Goal: Task Accomplishment & Management: Complete application form

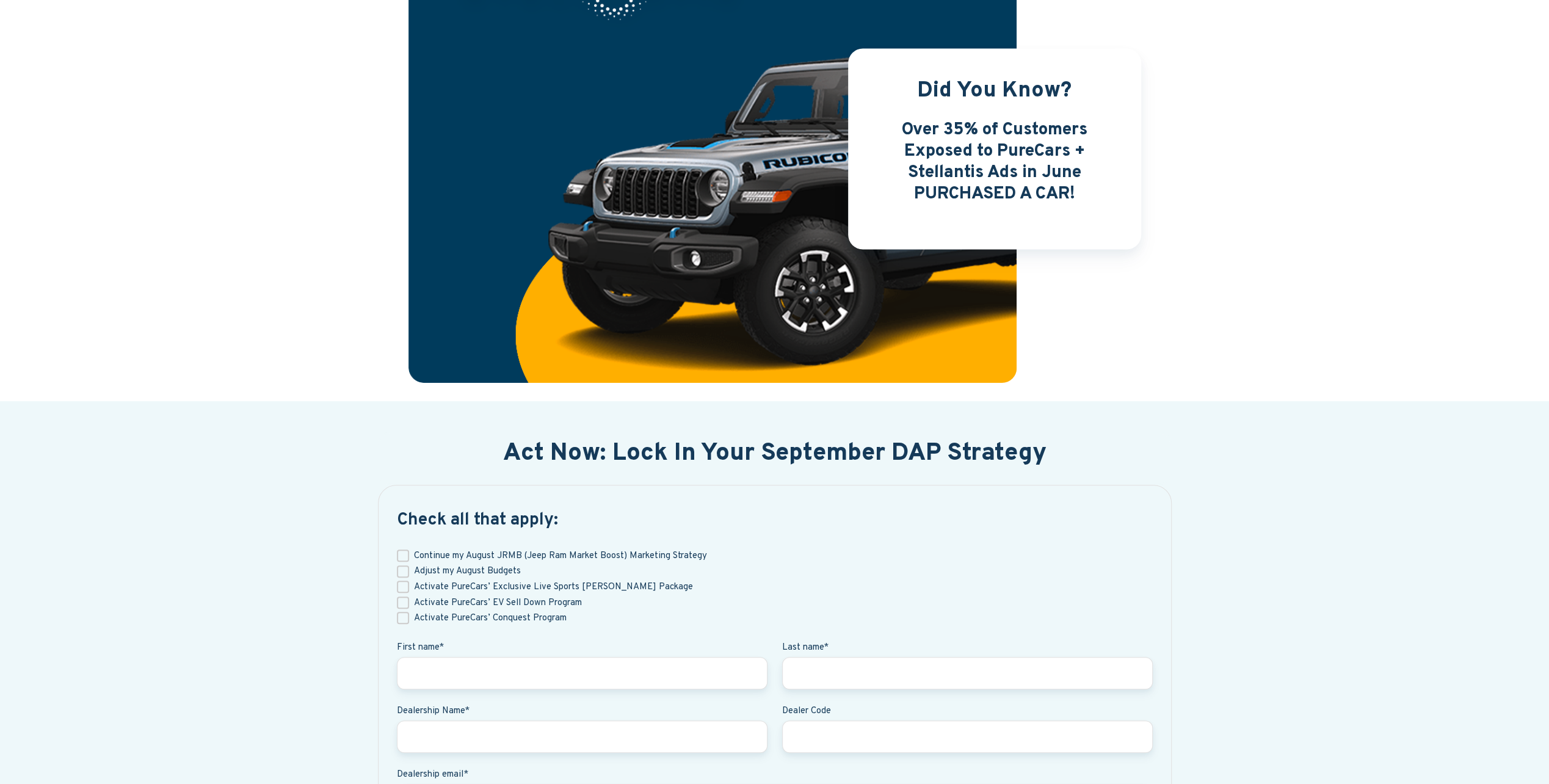
scroll to position [428, 0]
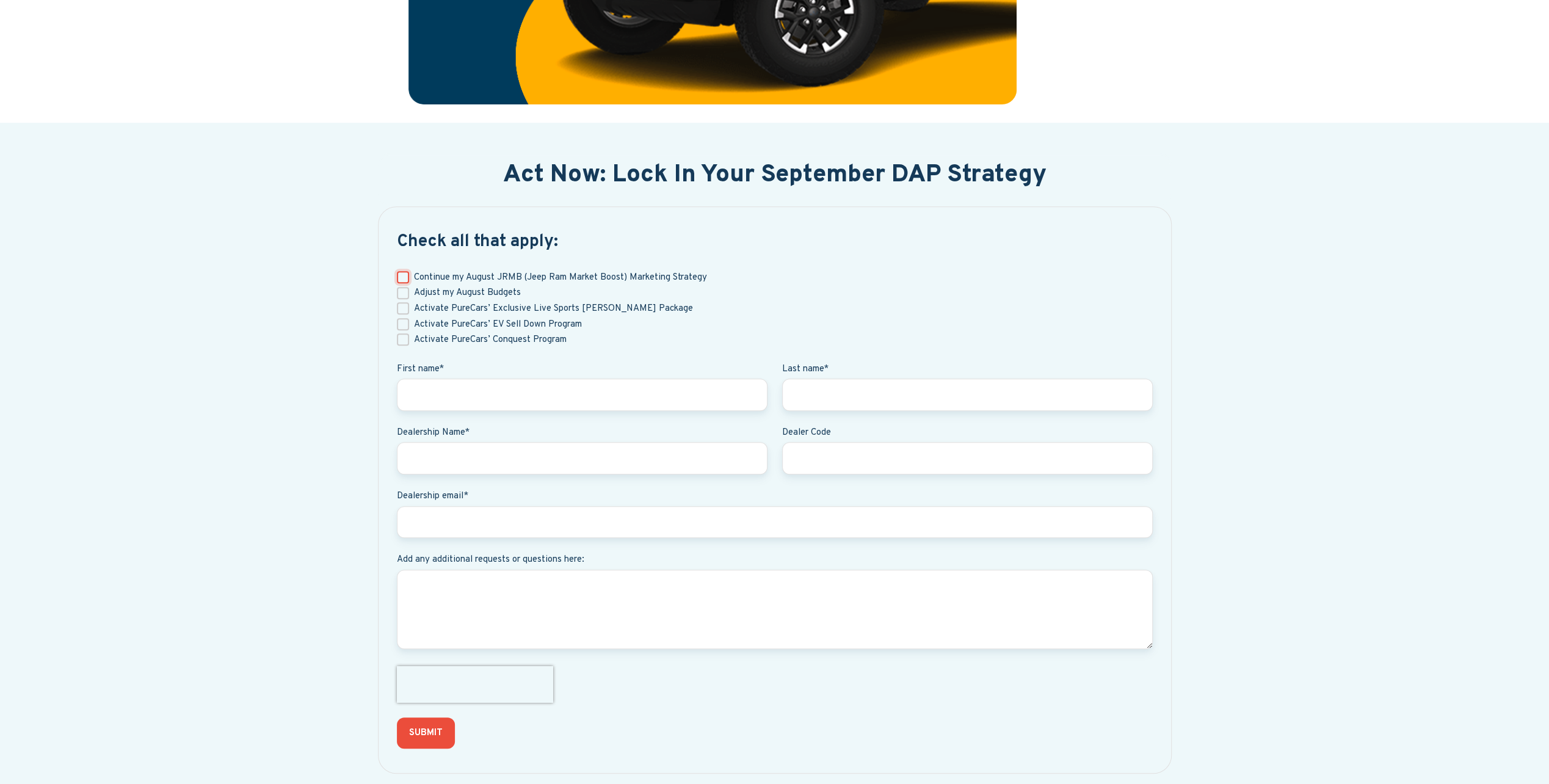
click at [399, 277] on input "Continue my August JRMB (Jeep Ram Market Boost) Marketing Strategy" at bounding box center [403, 277] width 13 height 13
checkbox input "true"
click at [457, 392] on input "First name *" at bounding box center [582, 395] width 371 height 32
type input "[PERSON_NAME]"
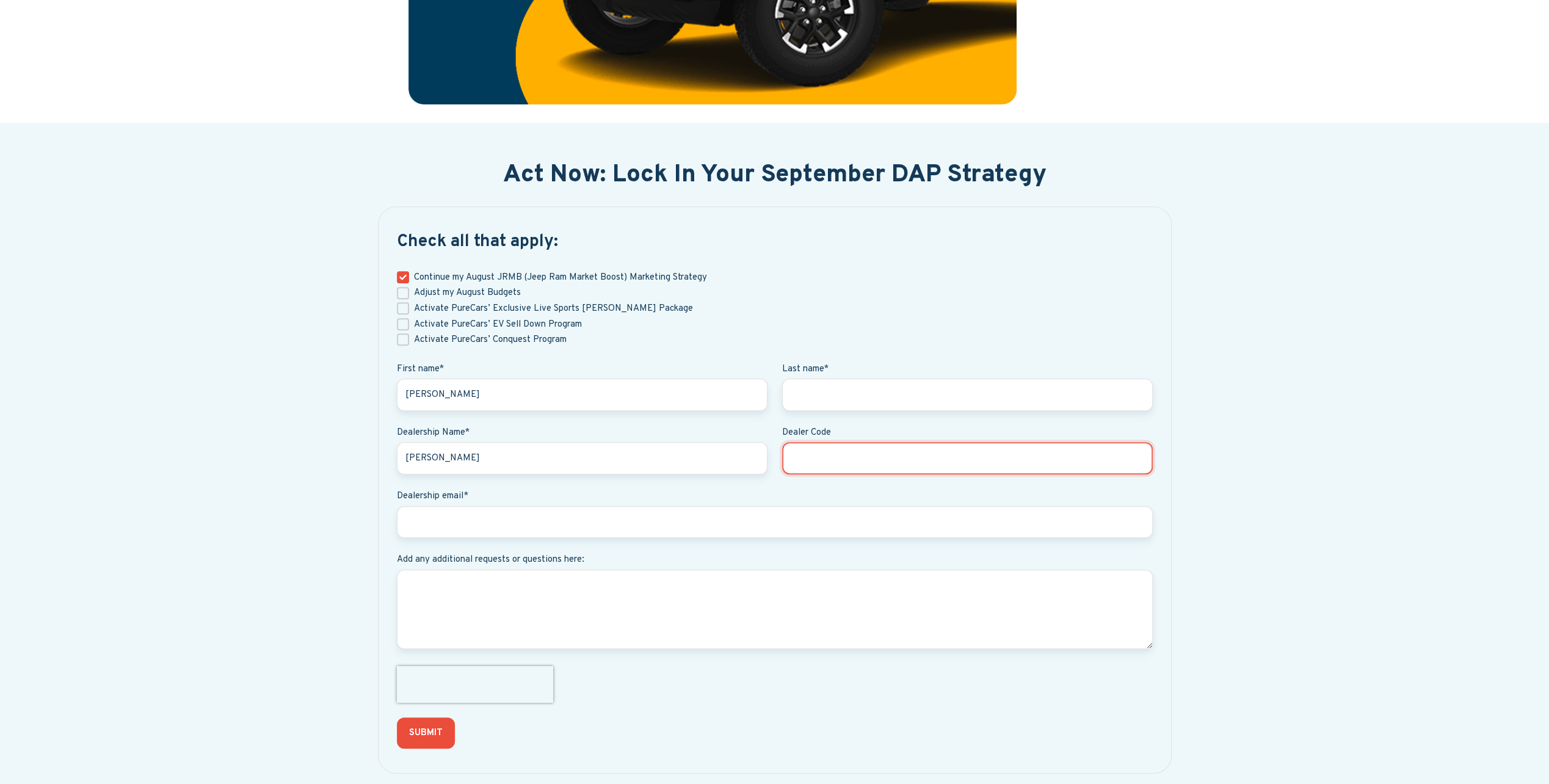
click at [833, 459] on input "Dealer Code" at bounding box center [968, 458] width 371 height 32
paste input "45914"
type input "45914"
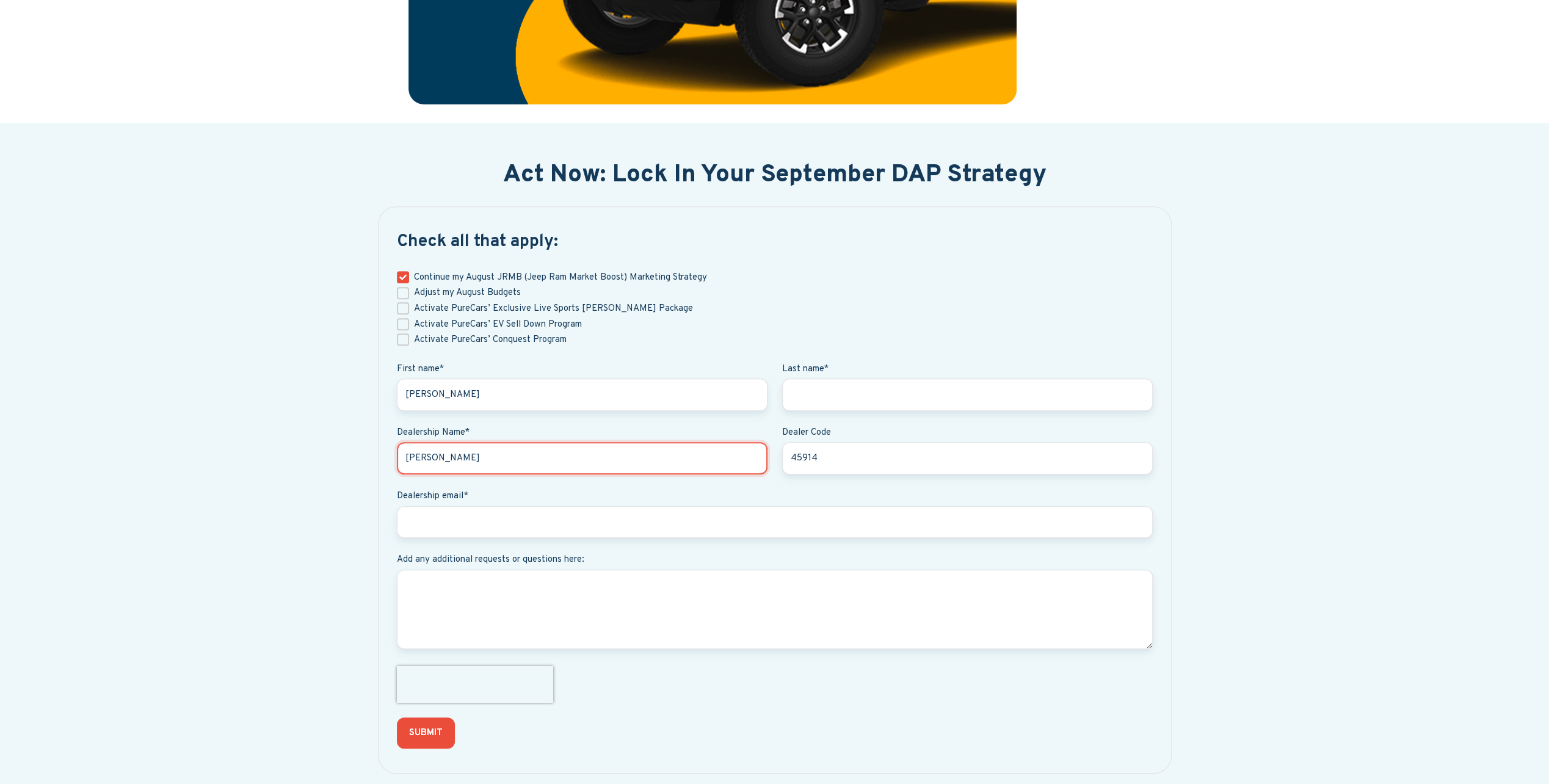
drag, startPoint x: 558, startPoint y: 461, endPoint x: 274, endPoint y: 451, distance: 284.2
click at [274, 451] on div "Act Now: Lock In Your September DAP Strategy Check all that apply: Continue my …" at bounding box center [774, 457] width 1549 height 669
type input "Bomnin CDJR [MEDICAL_DATA]"
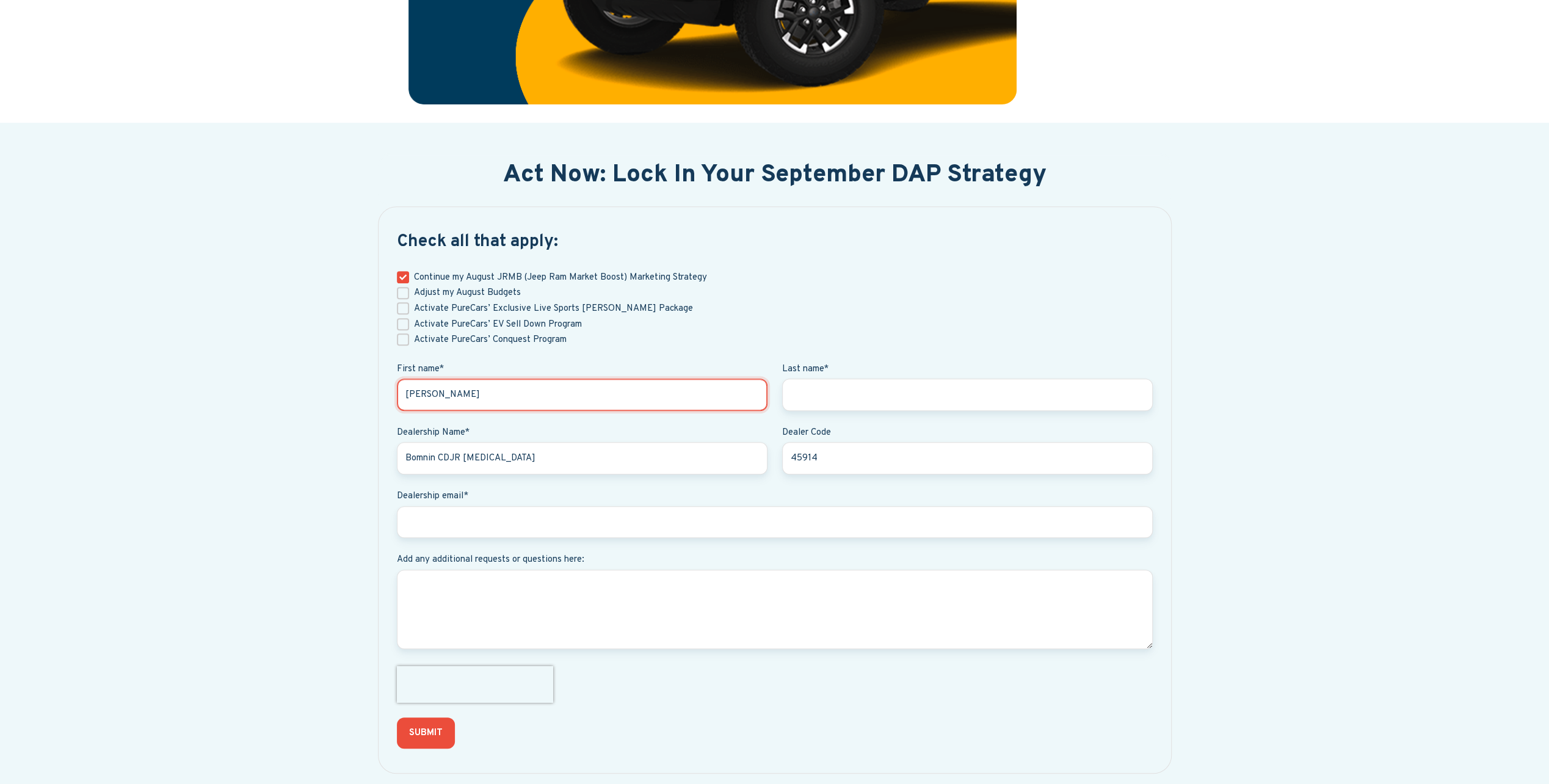
click at [446, 393] on input "[PERSON_NAME]" at bounding box center [582, 395] width 371 height 32
type input "Yanuel"
click at [862, 345] on fieldset "Continue my August JRMB (Jeep Ram Market Boost) Marketing Strategy Adjust my Au…" at bounding box center [774, 314] width 756 height 94
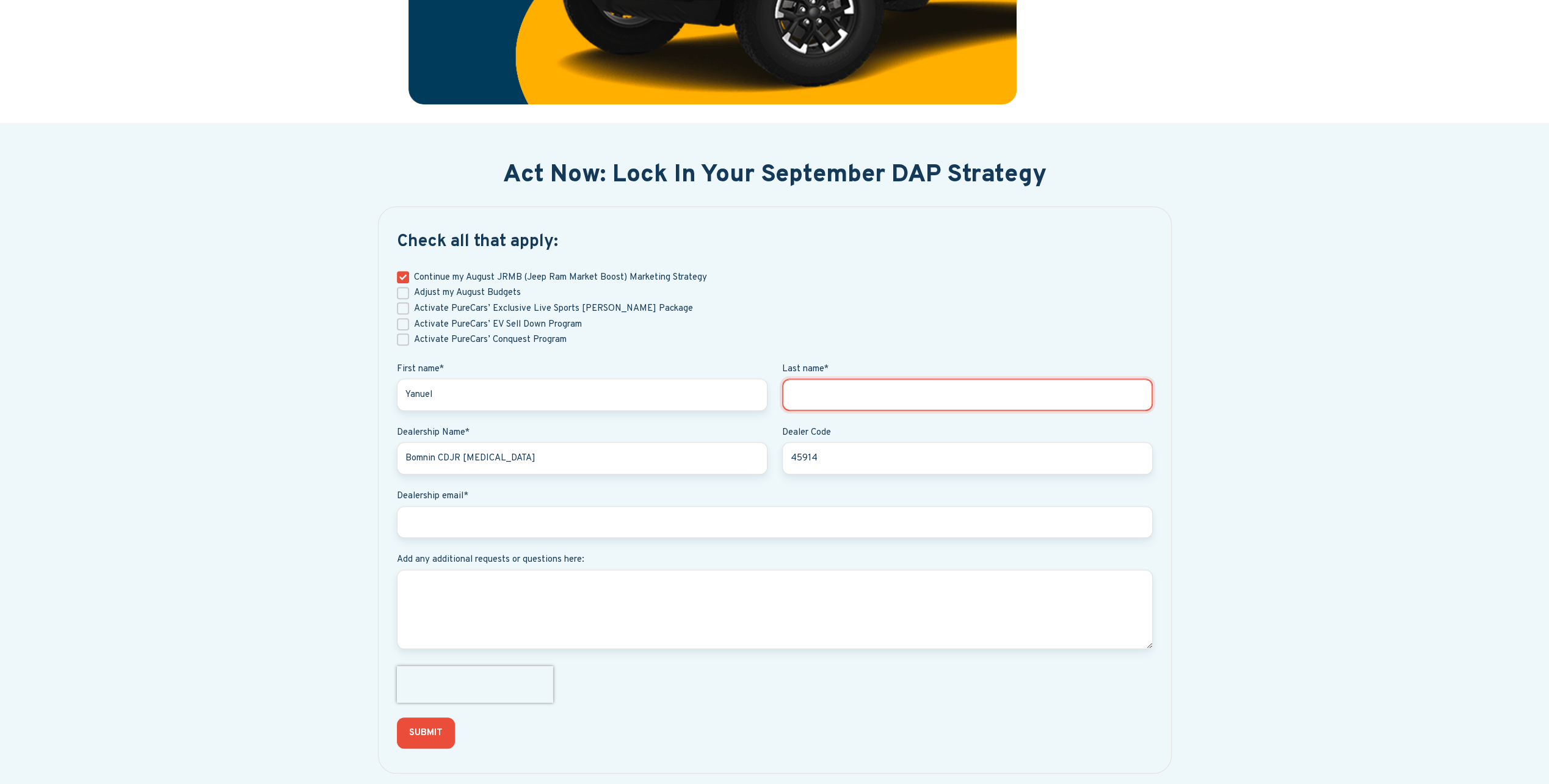
click at [875, 401] on input "Last name *" at bounding box center [968, 395] width 371 height 32
paste input "[PERSON_NAME]"
type input "[PERSON_NAME]"
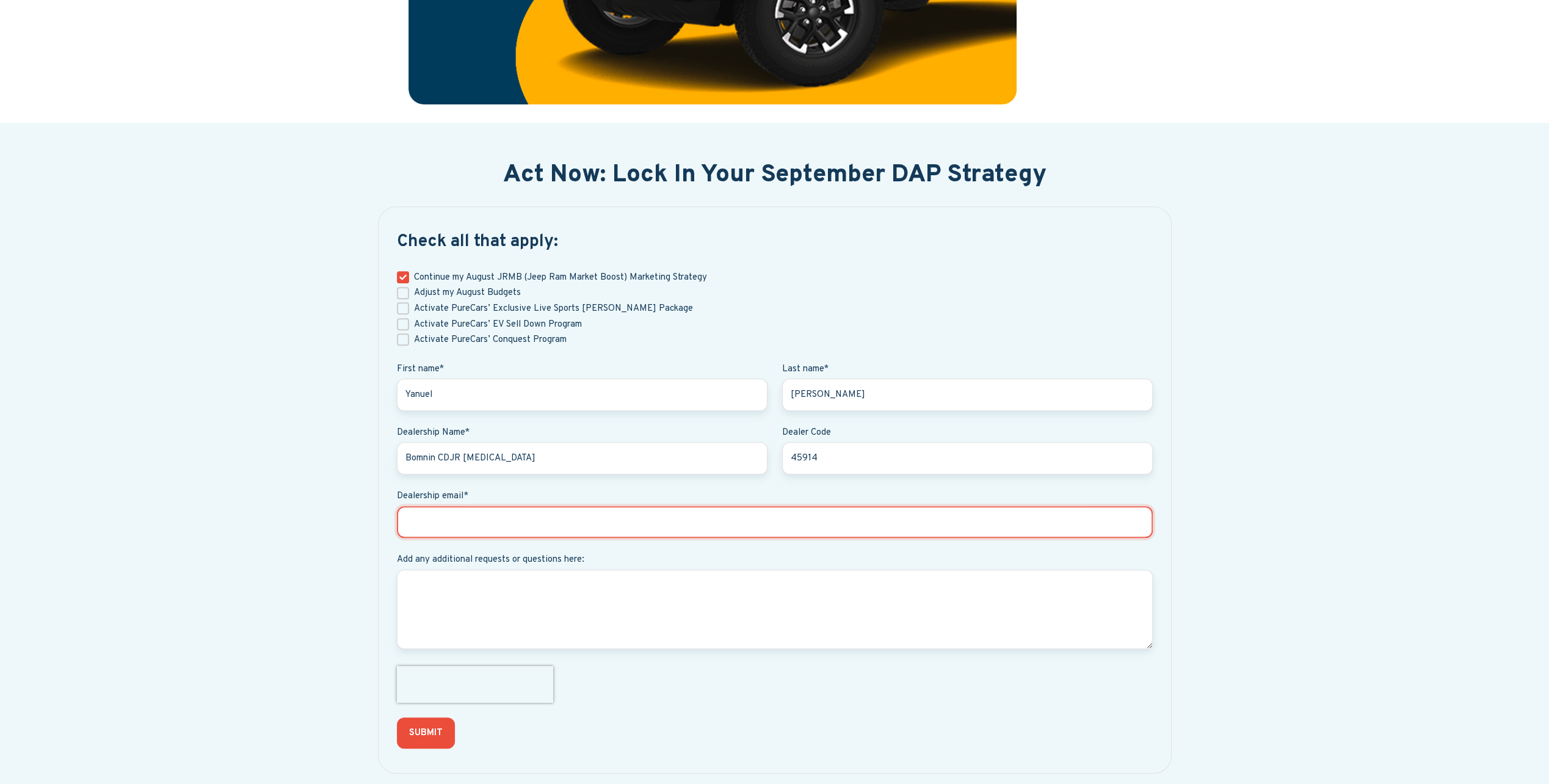
click at [503, 525] on input "Dealership email *" at bounding box center [774, 522] width 756 height 32
type input "[EMAIL_ADDRESS][DOMAIN_NAME]"
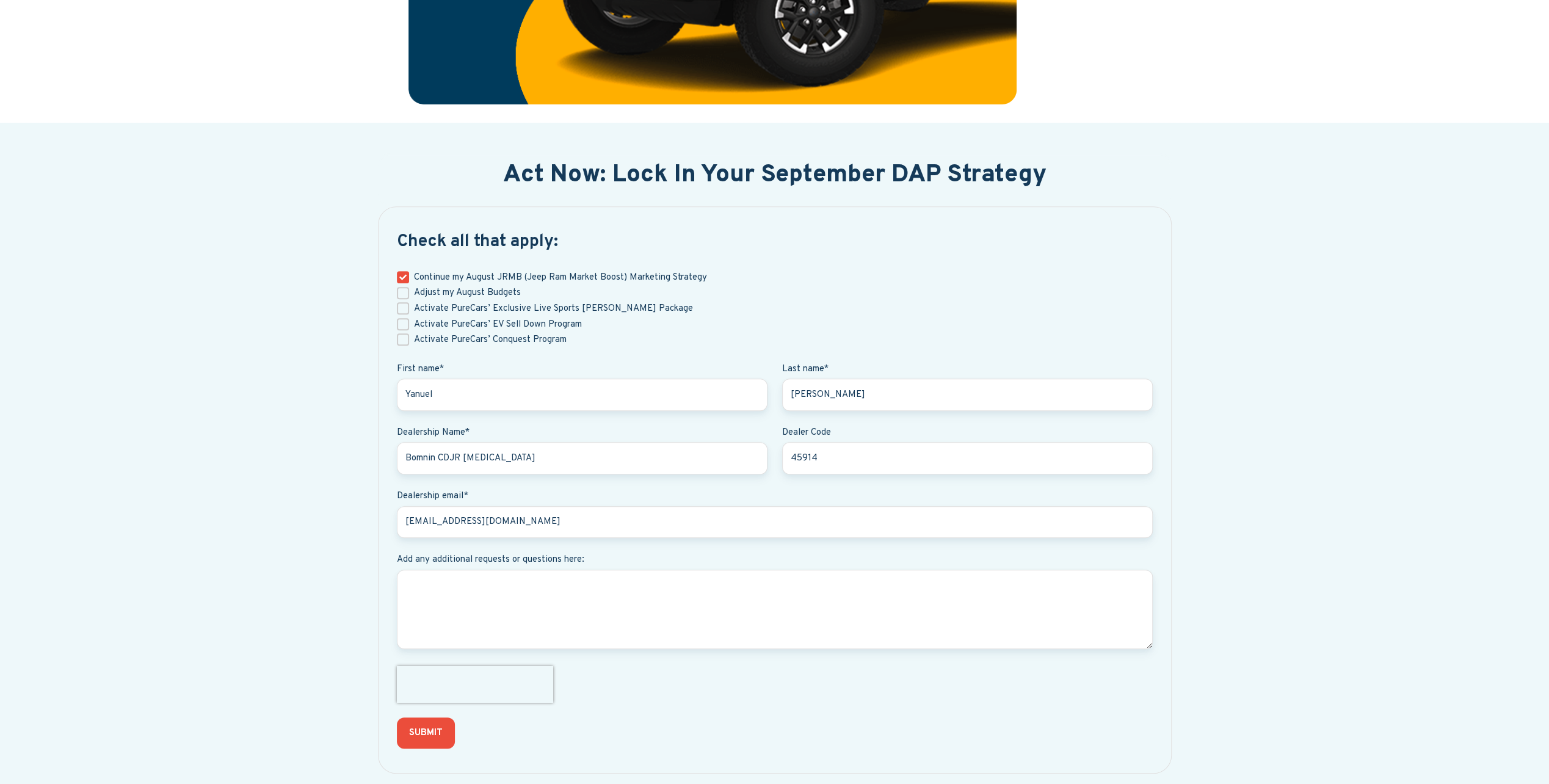
click at [238, 552] on div "Act Now: Lock In Your September DAP Strategy Check all that apply: Continue my …" at bounding box center [774, 457] width 1549 height 669
click at [413, 736] on input "SUBMIT" at bounding box center [426, 733] width 59 height 31
